Goal: Task Accomplishment & Management: Complete application form

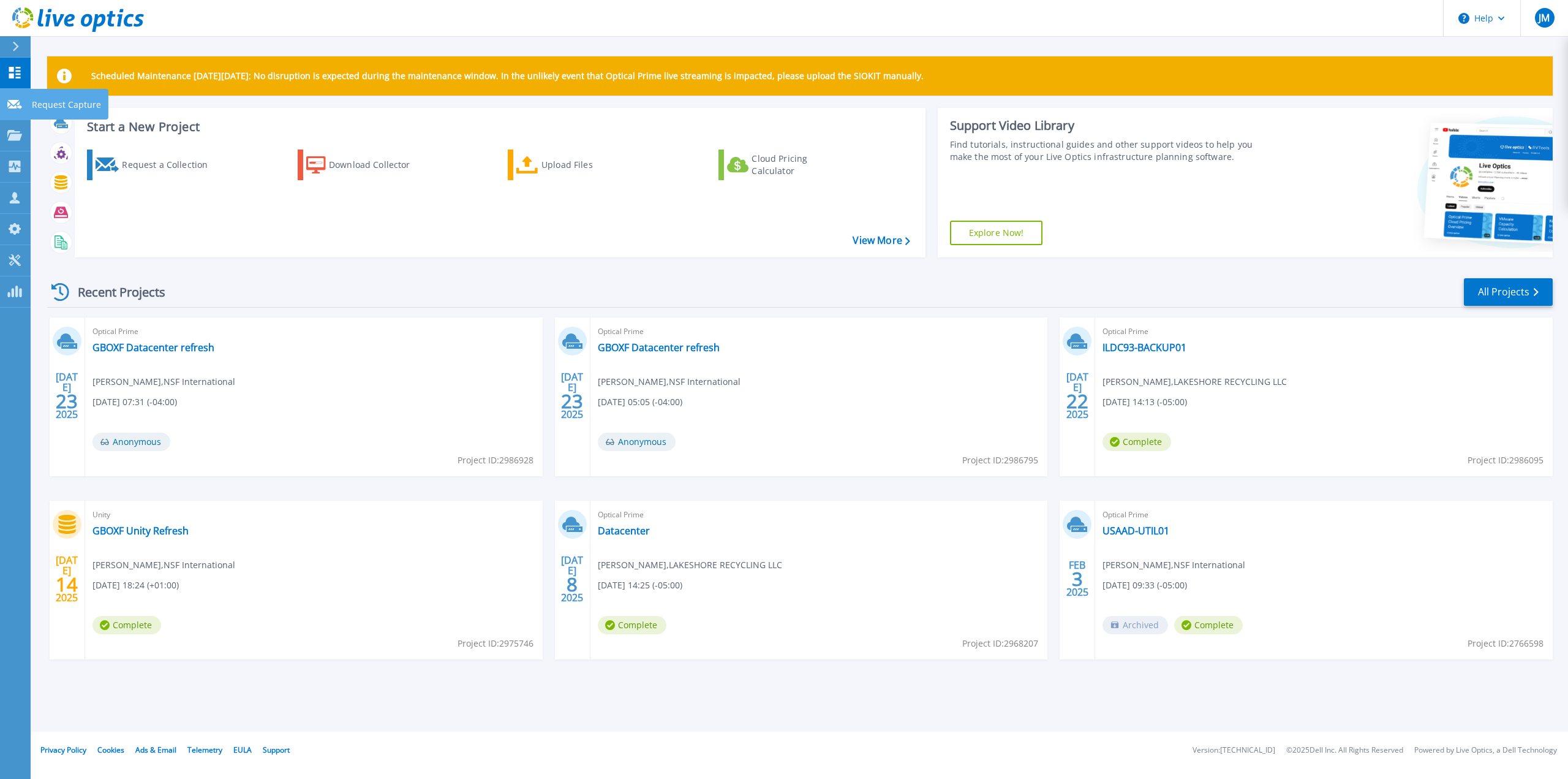
click at [16, 108] on icon at bounding box center [14, 105] width 14 height 10
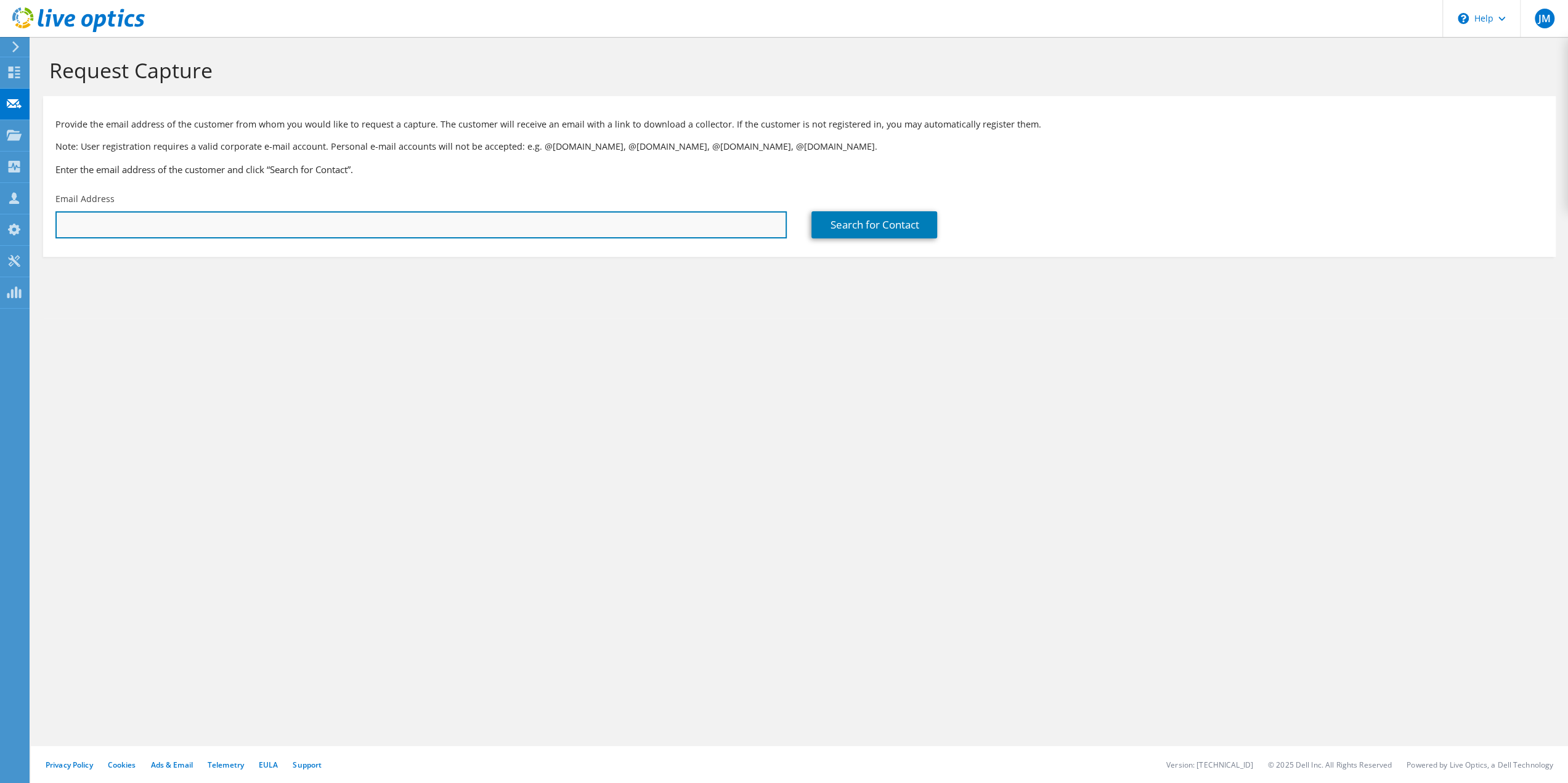
paste input "[PERSON_NAME] <[EMAIL_ADDRESS][DOMAIN_NAME]>"
drag, startPoint x: 133, startPoint y: 223, endPoint x: 21, endPoint y: 222, distance: 112.0
click at [21, 222] on div "JM Partner Team Member [PERSON_NAME] [EMAIL_ADDRESS][DOMAIN_NAME] [DOMAIN_NAME]…" at bounding box center [784, 392] width 1568 height 783
click at [260, 213] on input "[PERSON_NAME] [EMAIL_ADDRESS][DOMAIN_NAME]>" at bounding box center [421, 225] width 731 height 27
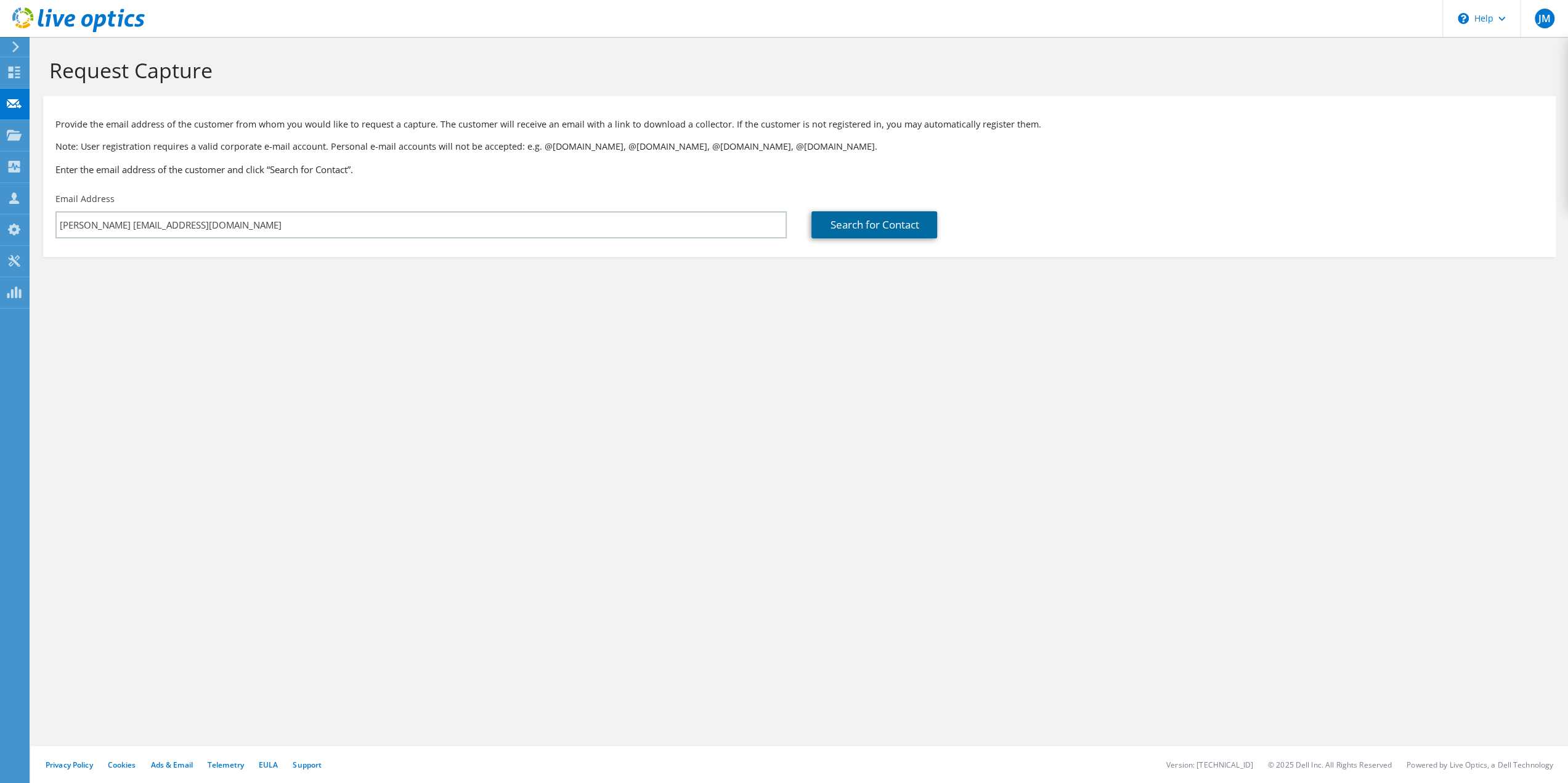
click at [850, 237] on link "Search for Contact" at bounding box center [874, 225] width 126 height 27
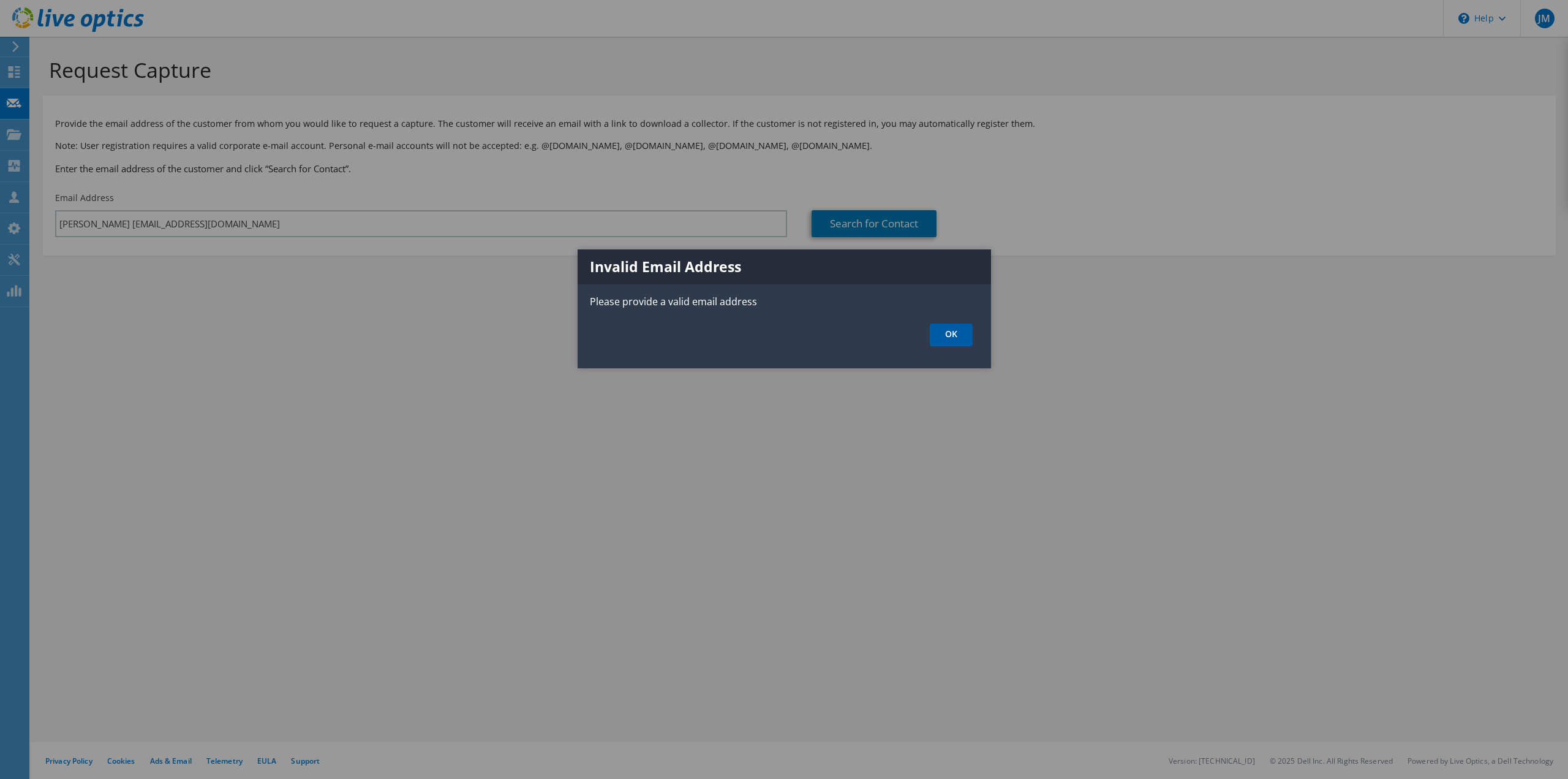
click at [954, 339] on link "OK" at bounding box center [951, 335] width 43 height 23
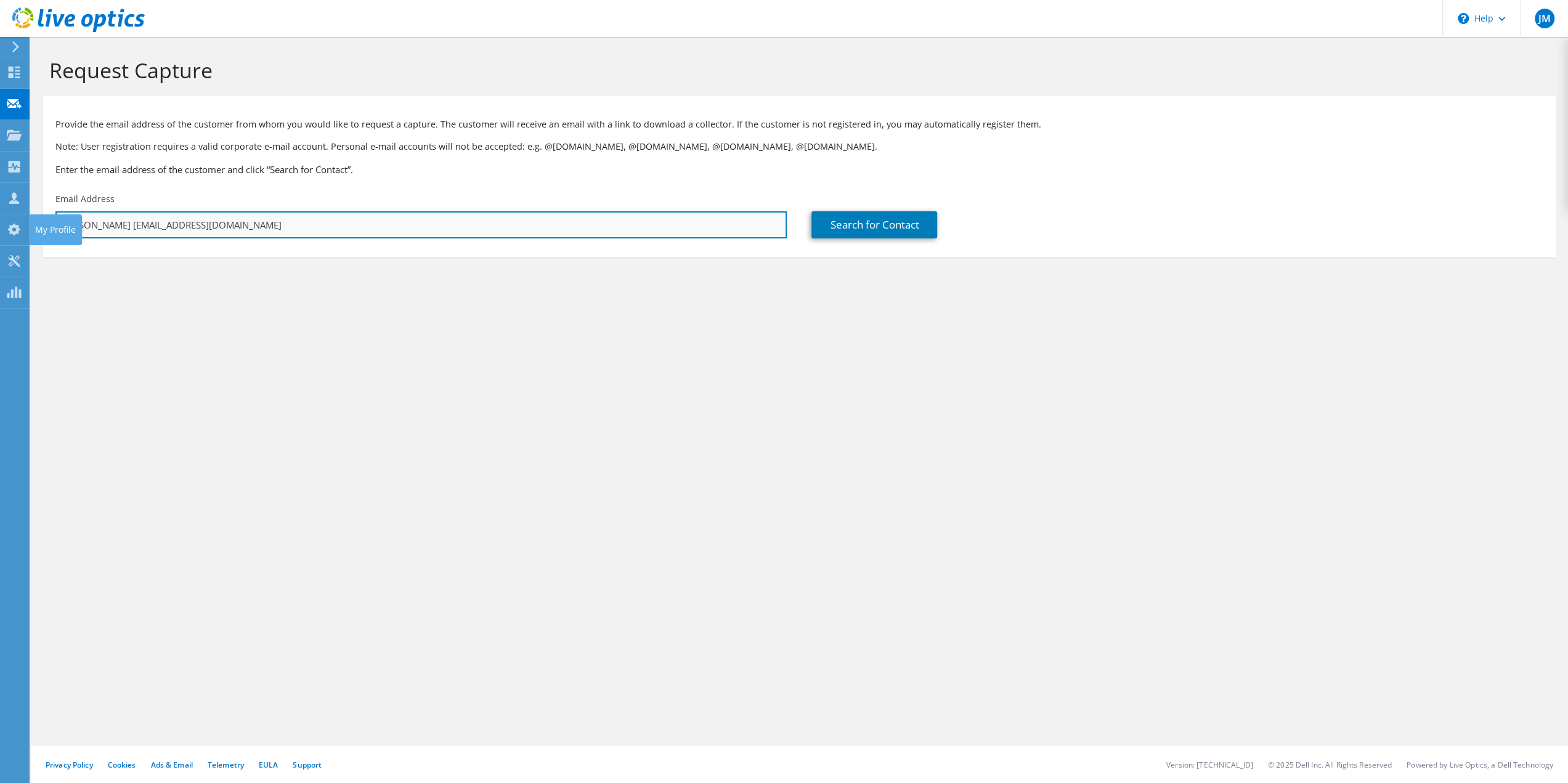
drag, startPoint x: 130, startPoint y: 231, endPoint x: 199, endPoint y: 224, distance: 69.4
click at [0, 212] on div "JM Partner Team Member Joshua Morrison joshua_morrison@shi.com shi.com My Profi…" at bounding box center [784, 392] width 1568 height 783
type input "pweintraub@nsf.org"
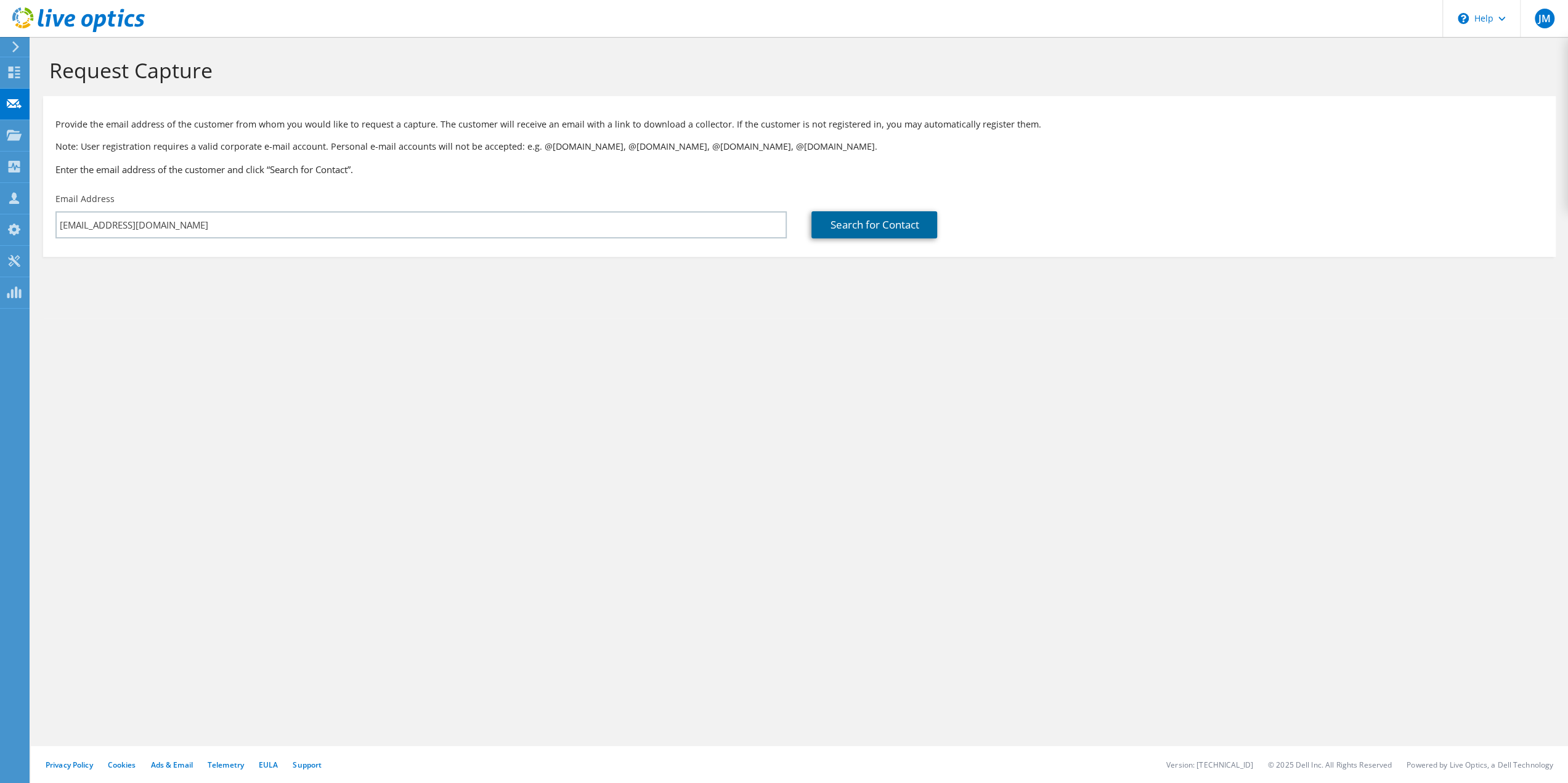
click at [887, 234] on link "Search for Contact" at bounding box center [874, 225] width 126 height 27
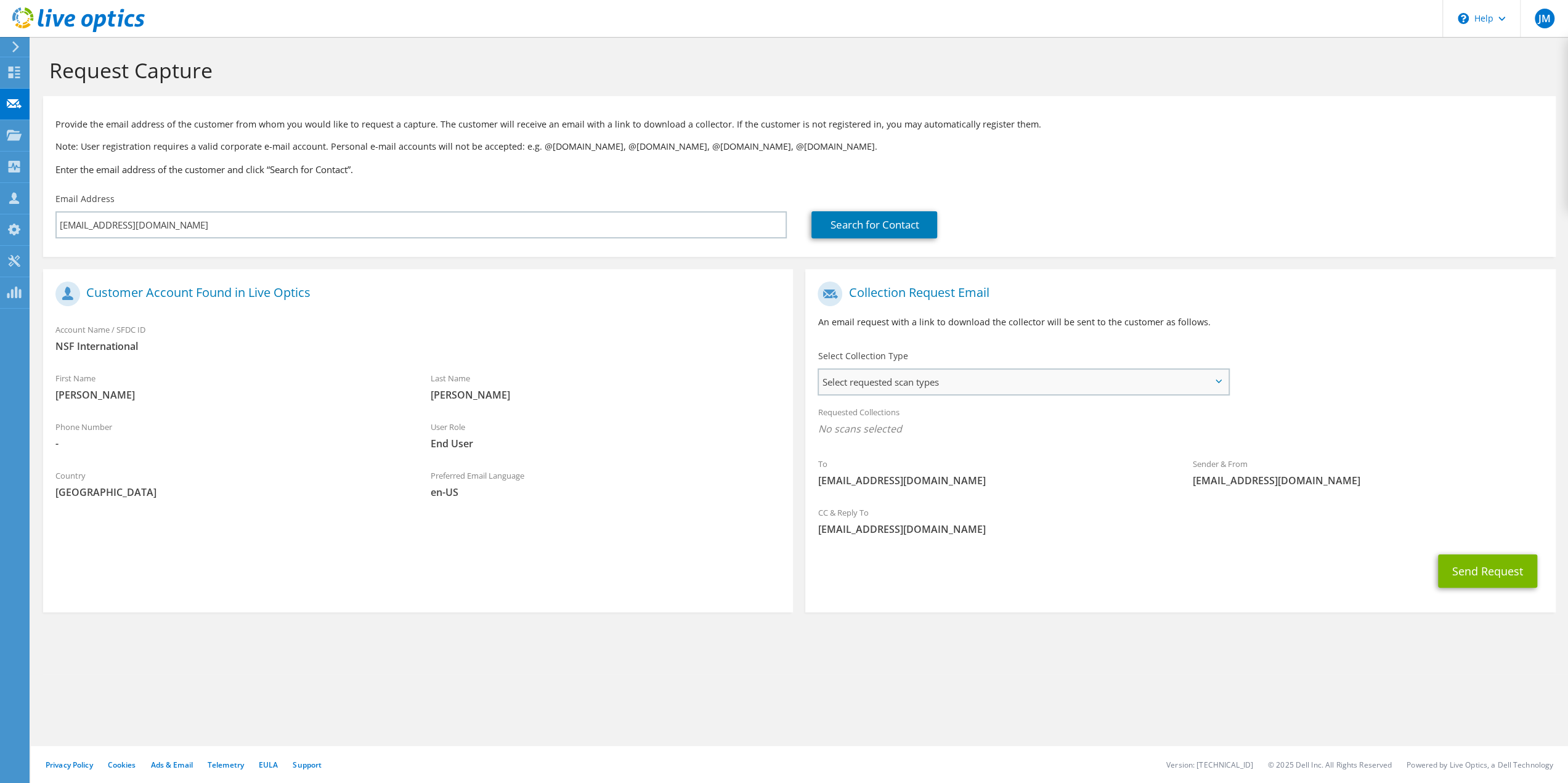
click at [871, 375] on span "Select requested scan types" at bounding box center [1023, 381] width 409 height 24
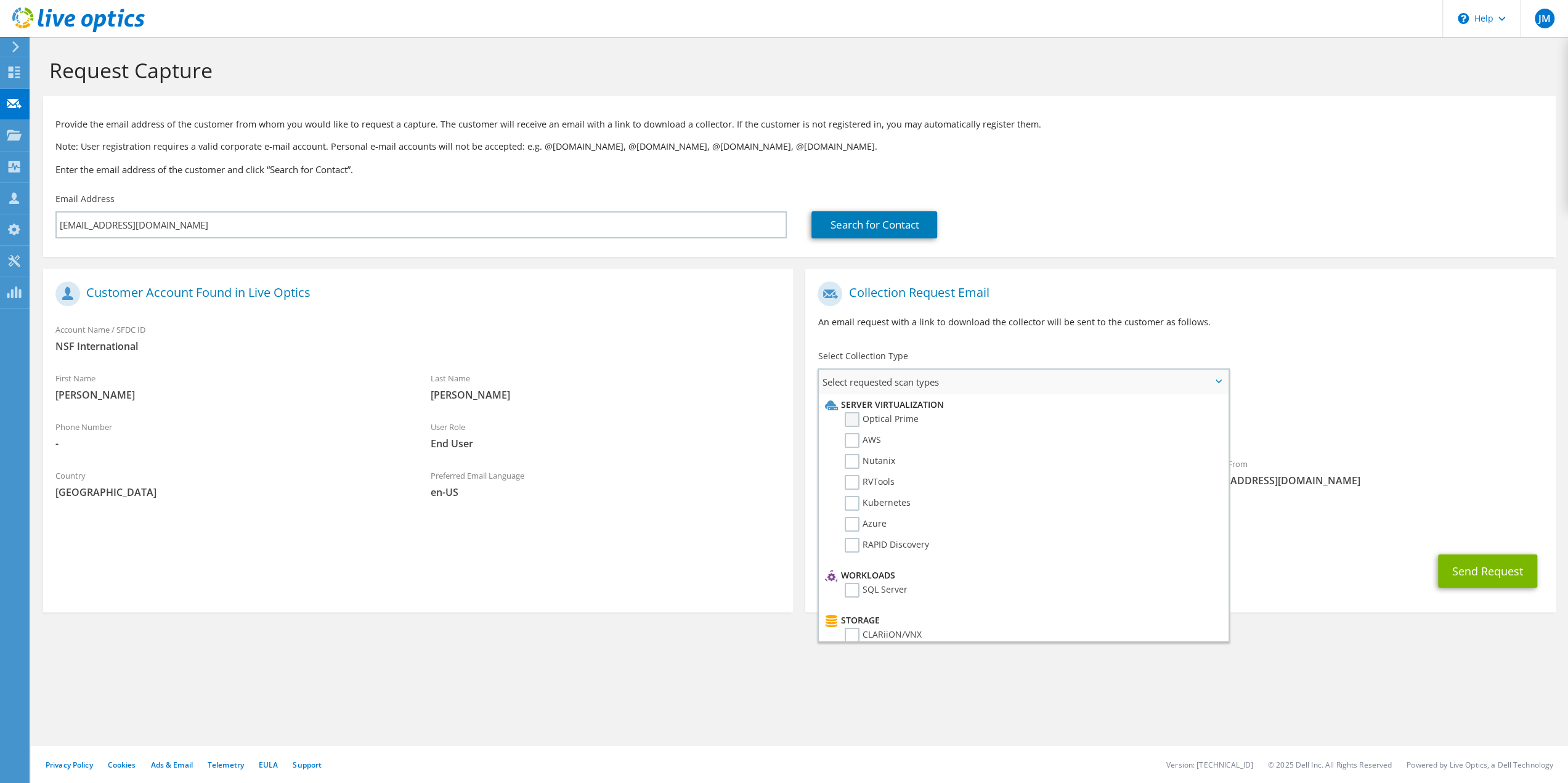
click at [857, 421] on label "Optical Prime" at bounding box center [882, 419] width 73 height 14
click at [0, 0] on input "Optical Prime" at bounding box center [0, 0] width 0 height 0
click at [1387, 447] on div "Requested Collections No scans selected Optical Prime" at bounding box center [1180, 423] width 750 height 49
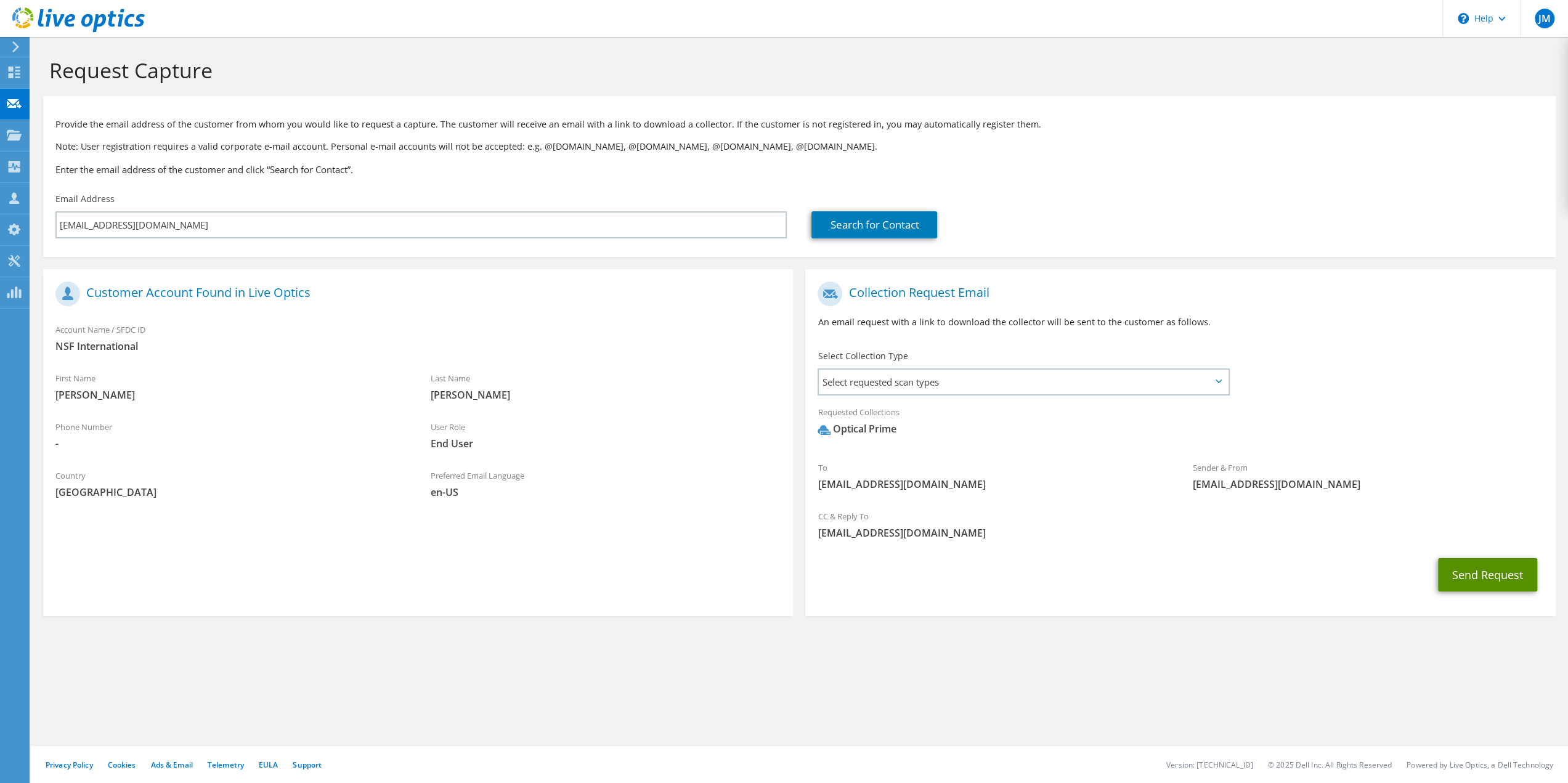
click at [1480, 568] on button "Send Request" at bounding box center [1487, 574] width 100 height 33
